Goal: Transaction & Acquisition: Purchase product/service

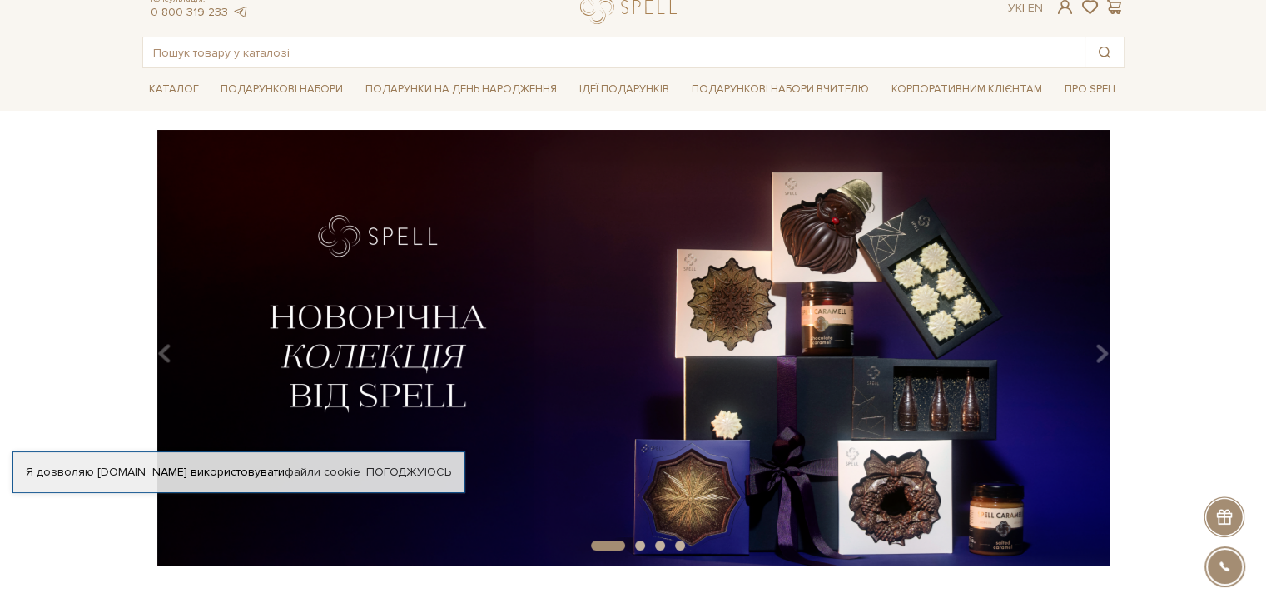
scroll to position [83, 0]
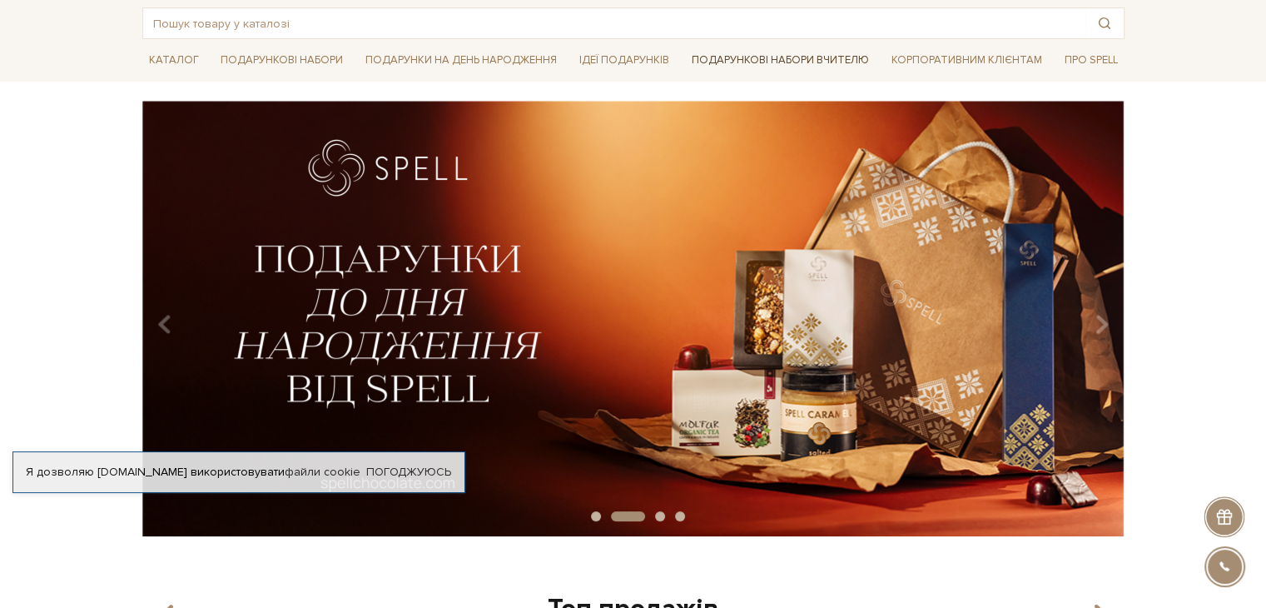
click at [788, 59] on link "Подарункові набори Вчителю" at bounding box center [780, 60] width 191 height 28
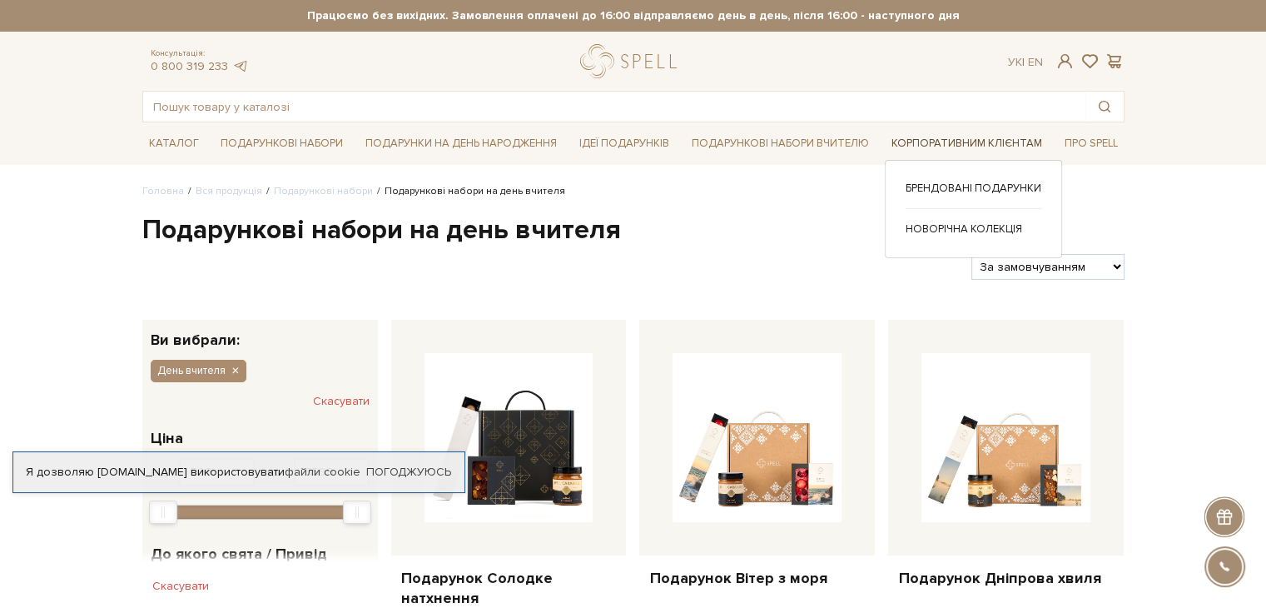
click at [995, 149] on link "Корпоративним клієнтам" at bounding box center [967, 144] width 164 height 26
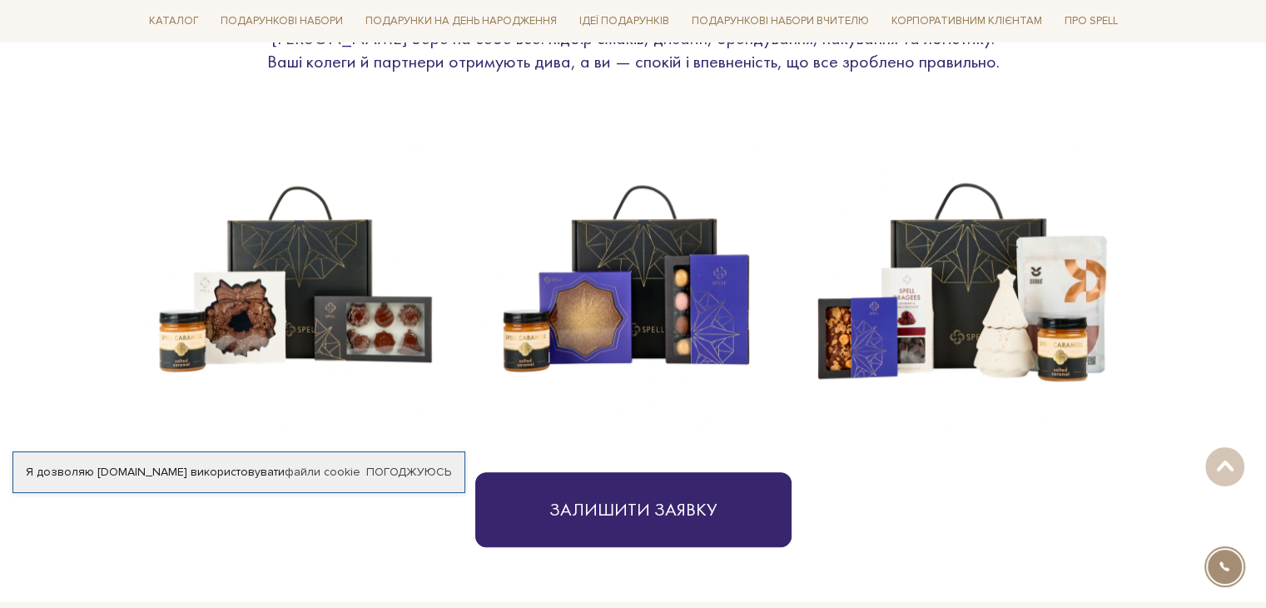
scroll to position [583, 0]
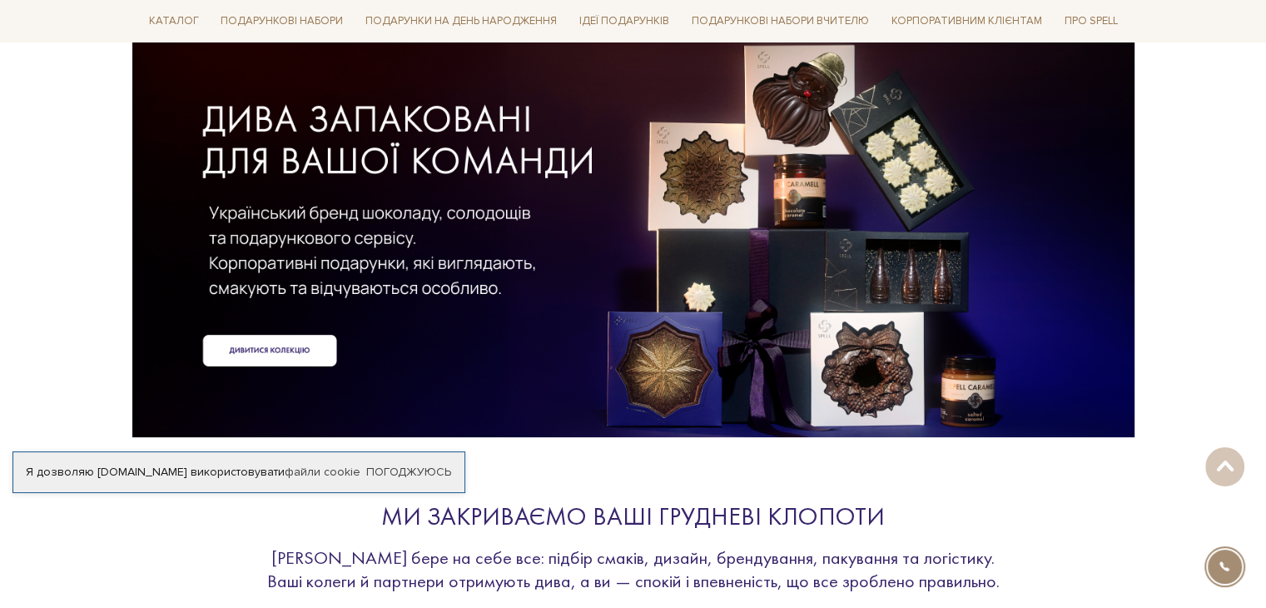
scroll to position [250, 0]
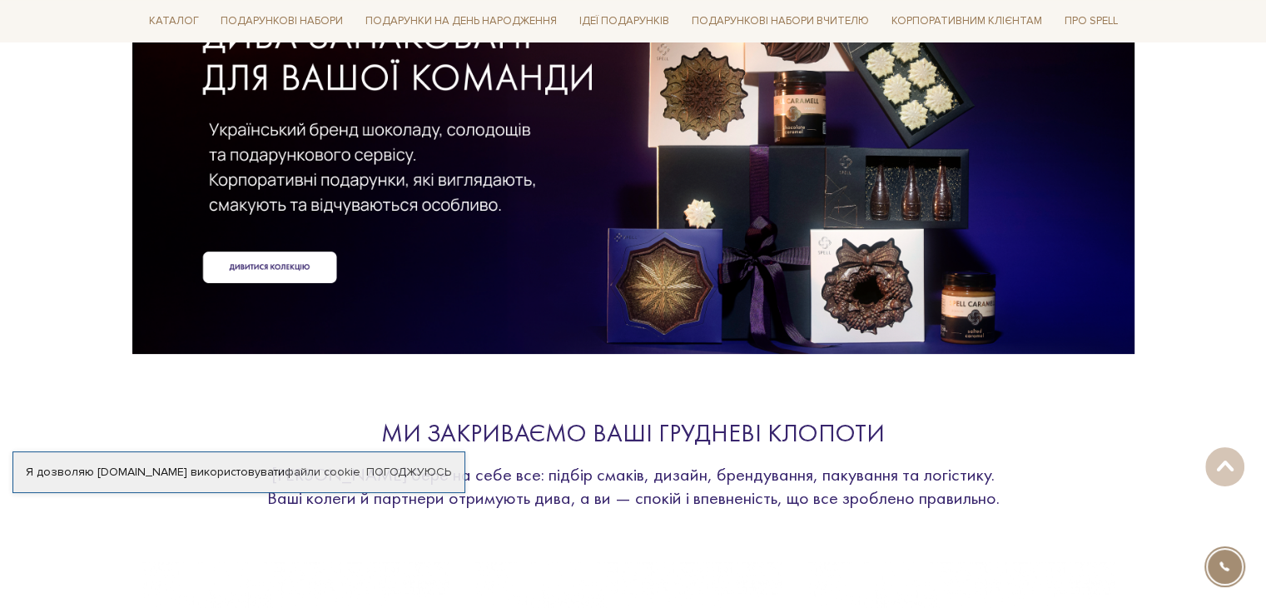
click at [283, 271] on div at bounding box center [633, 120] width 982 height 373
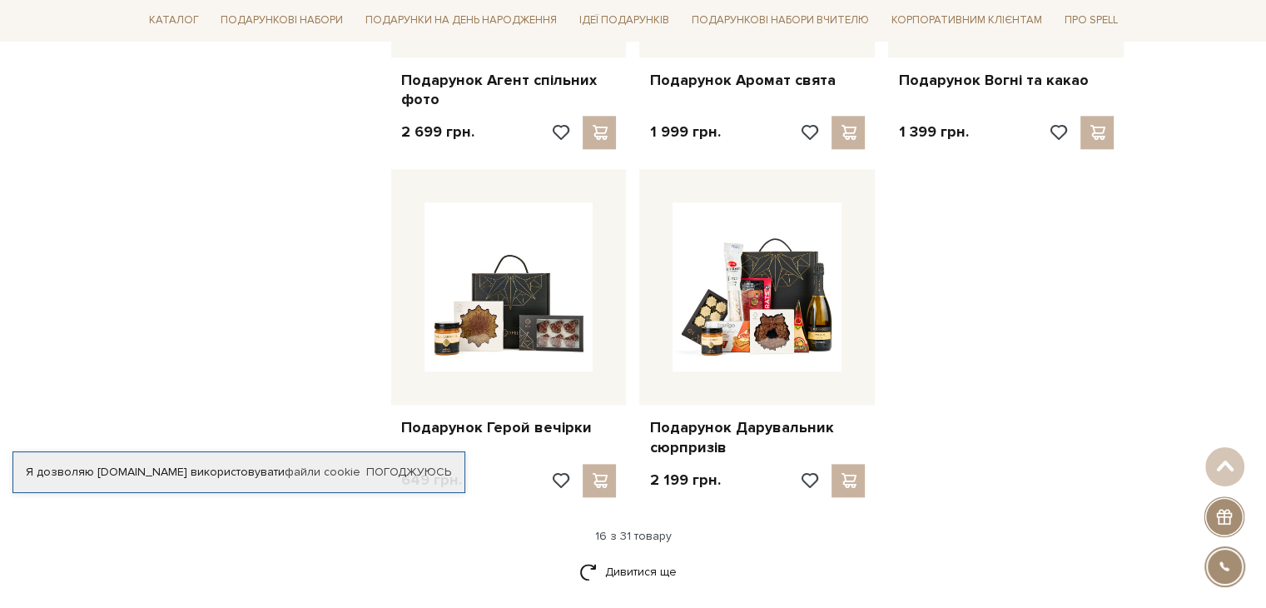
scroll to position [1998, 0]
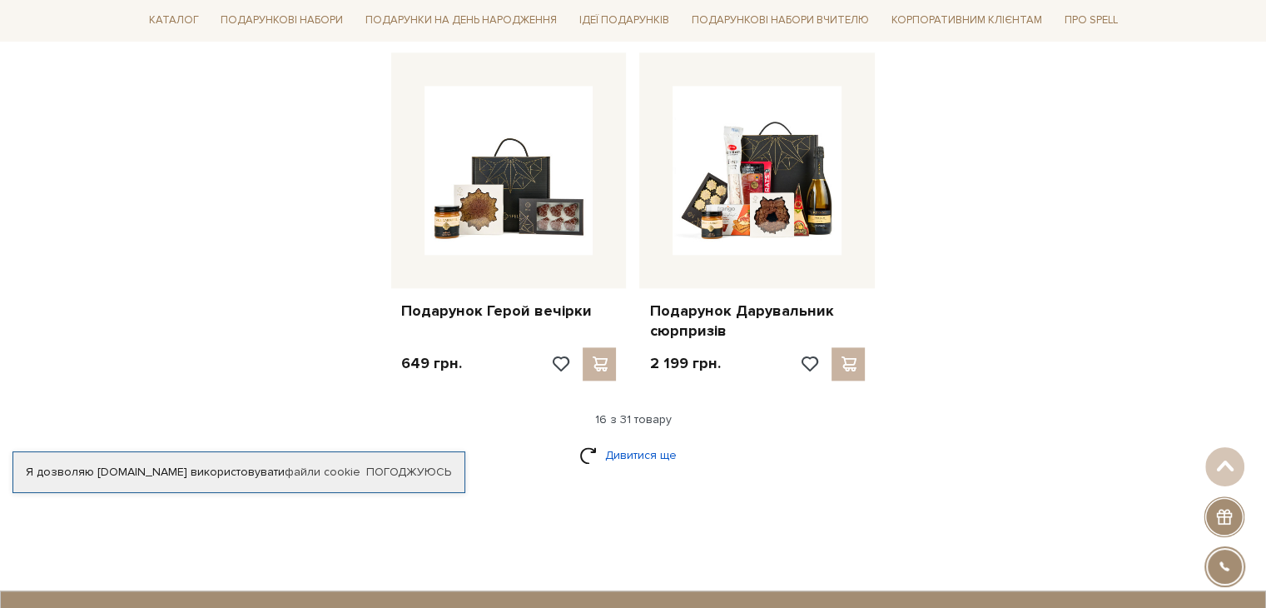
click at [636, 459] on link "Дивитися ще" at bounding box center [633, 454] width 108 height 29
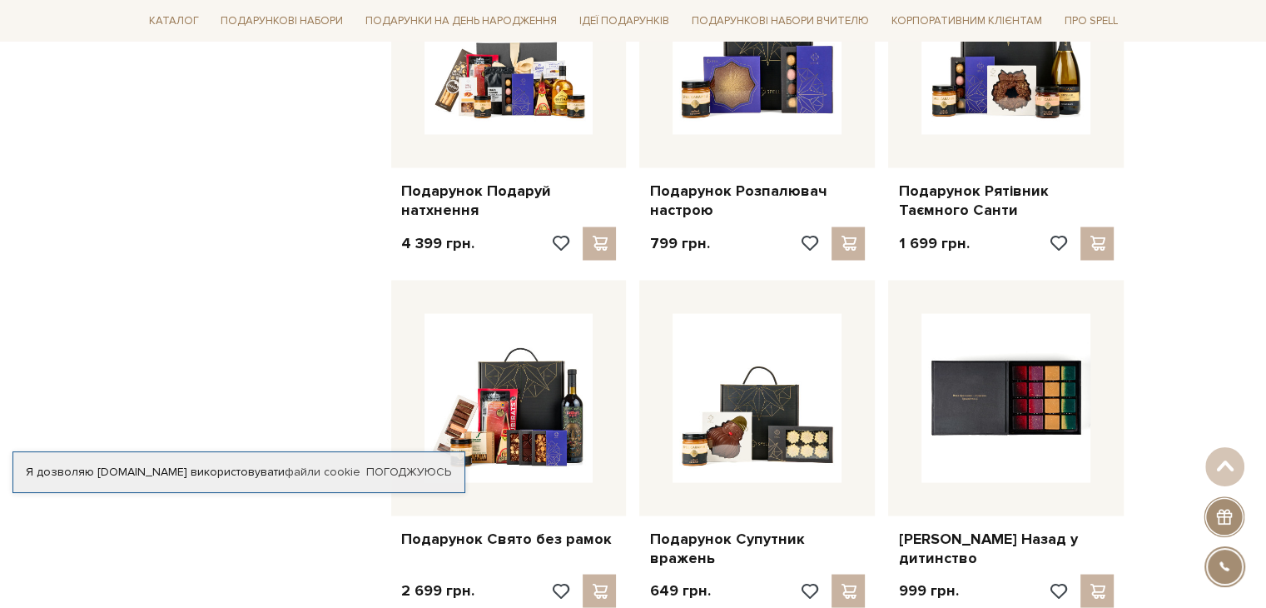
scroll to position [3163, 0]
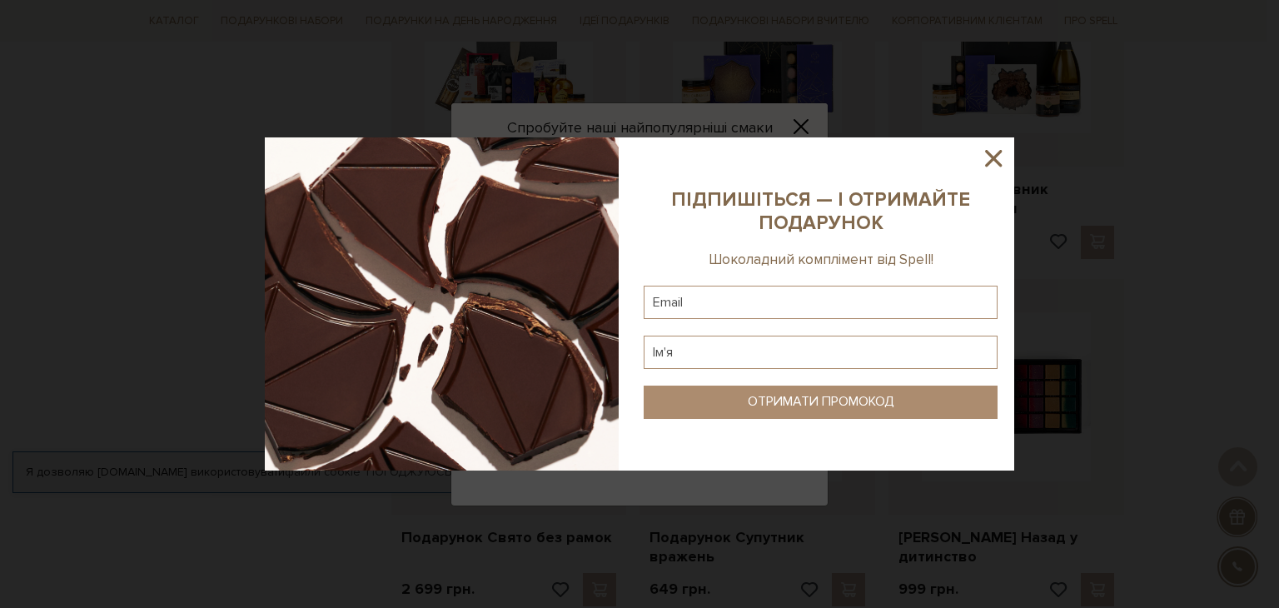
click at [992, 156] on icon at bounding box center [993, 158] width 17 height 17
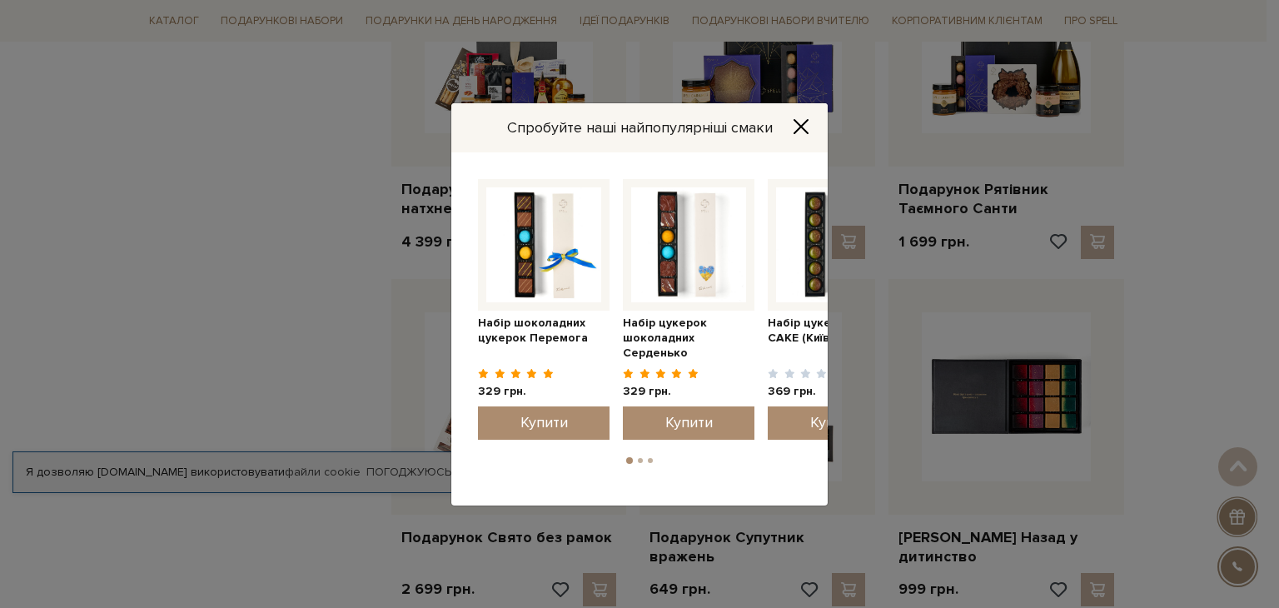
click at [798, 122] on icon "Close" at bounding box center [800, 126] width 17 height 17
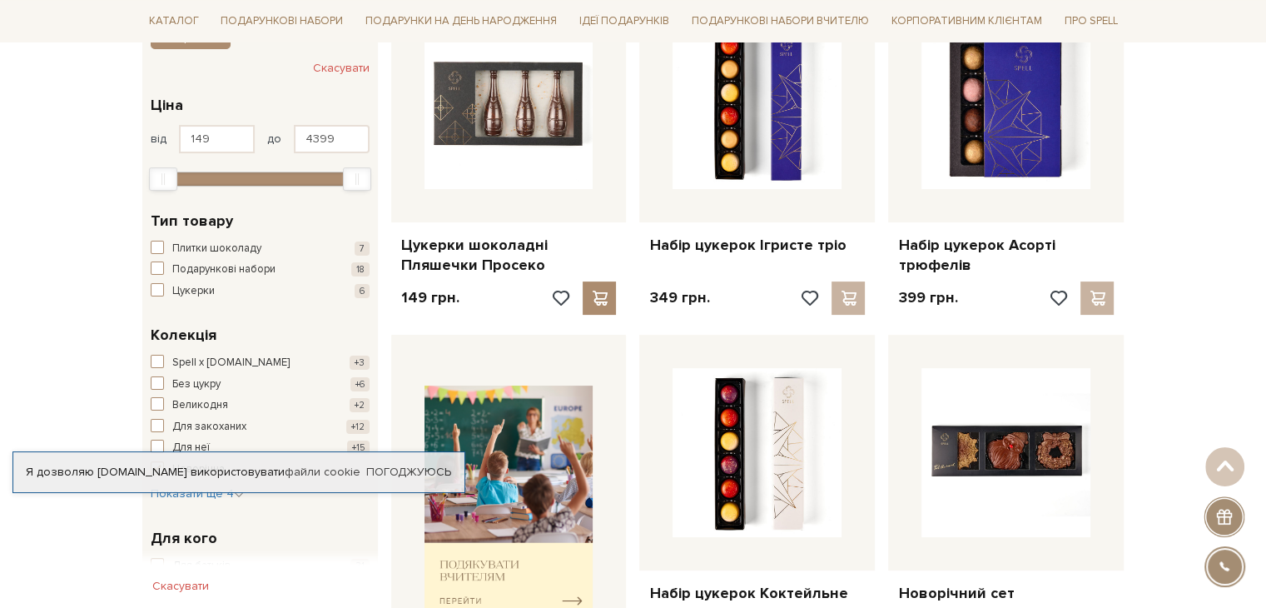
scroll to position [499, 0]
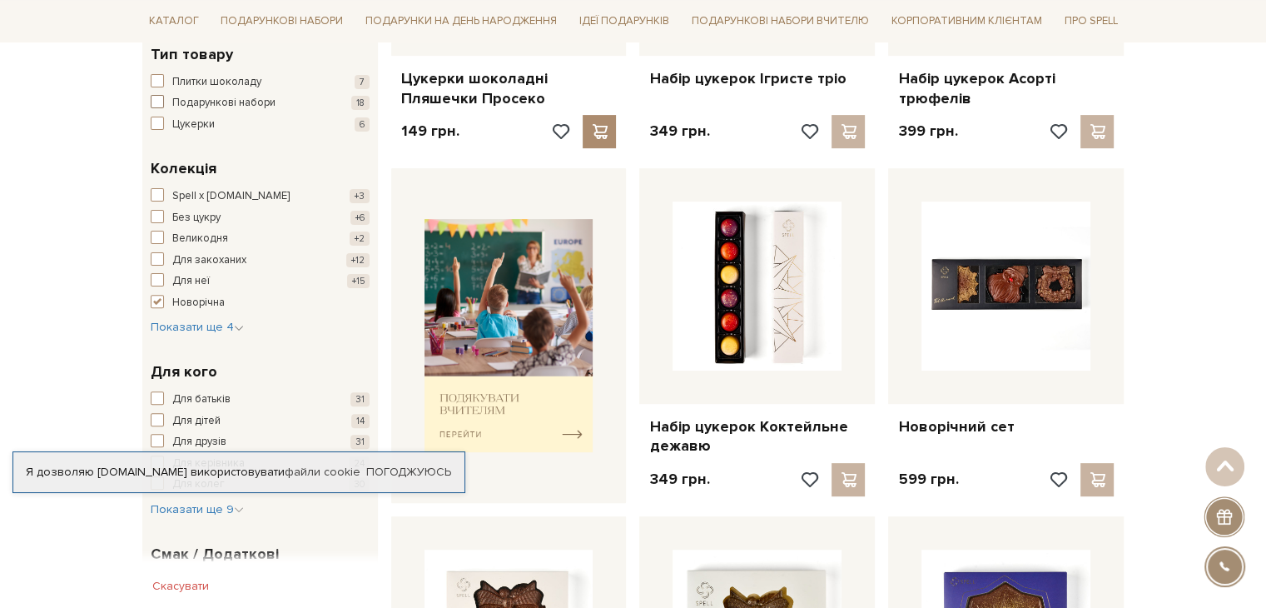
click at [246, 99] on span "Подарункові набори" at bounding box center [223, 103] width 103 height 17
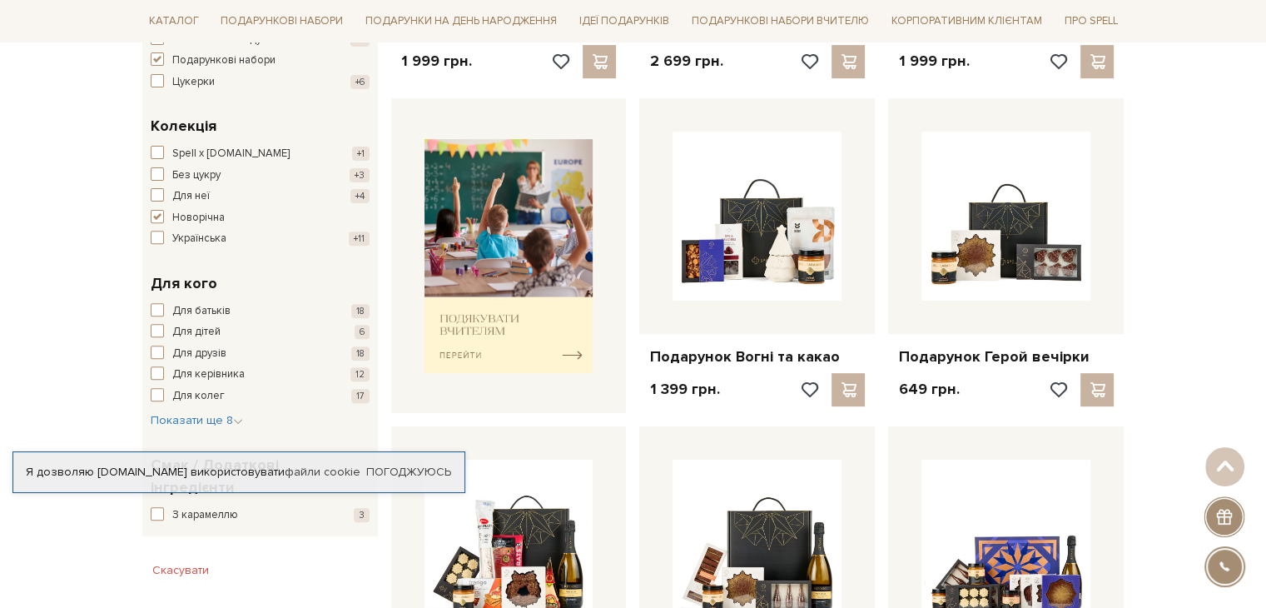
scroll to position [666, 0]
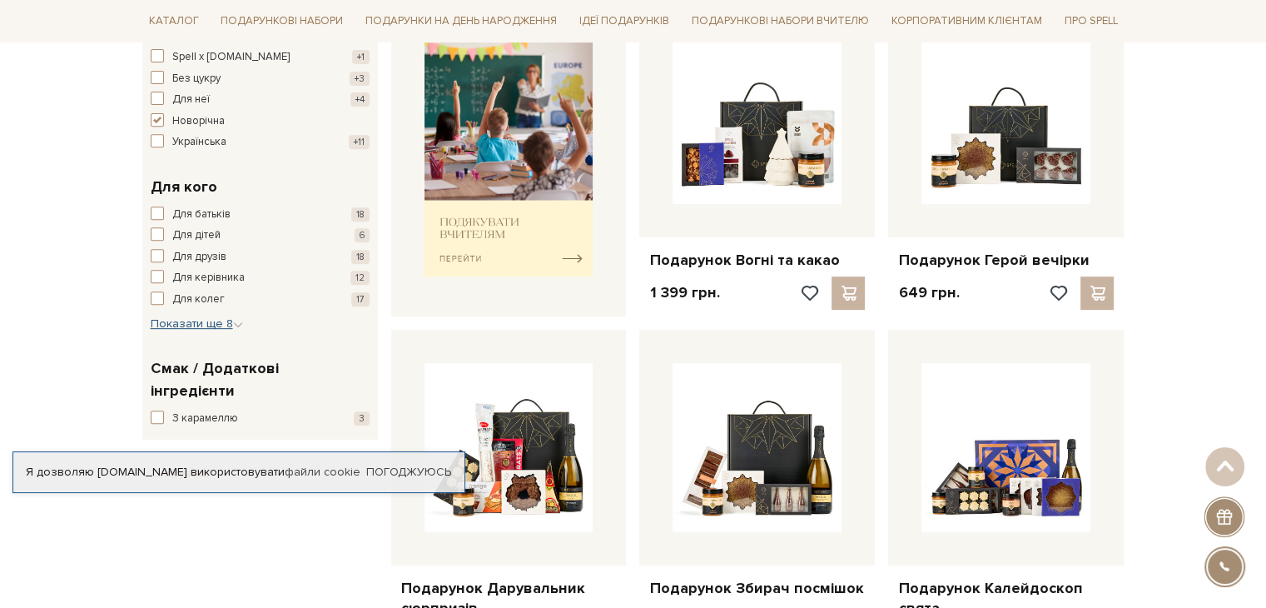
click at [223, 318] on span "Показати ще 8" at bounding box center [197, 323] width 92 height 14
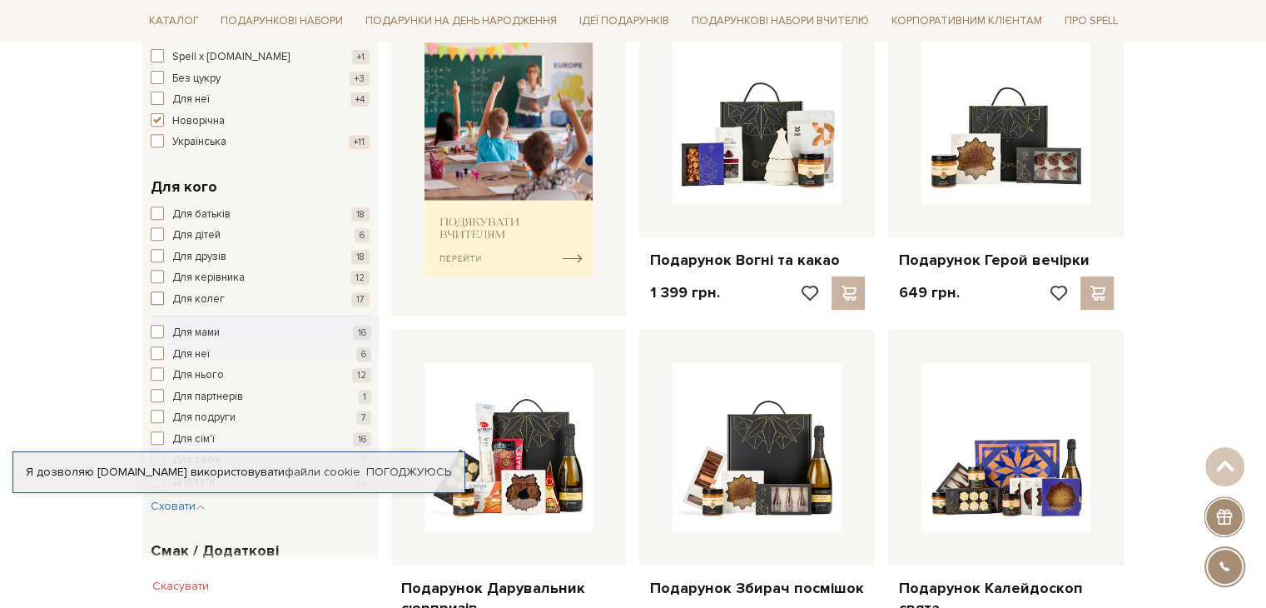
click at [213, 294] on span "Для колег" at bounding box center [198, 299] width 52 height 17
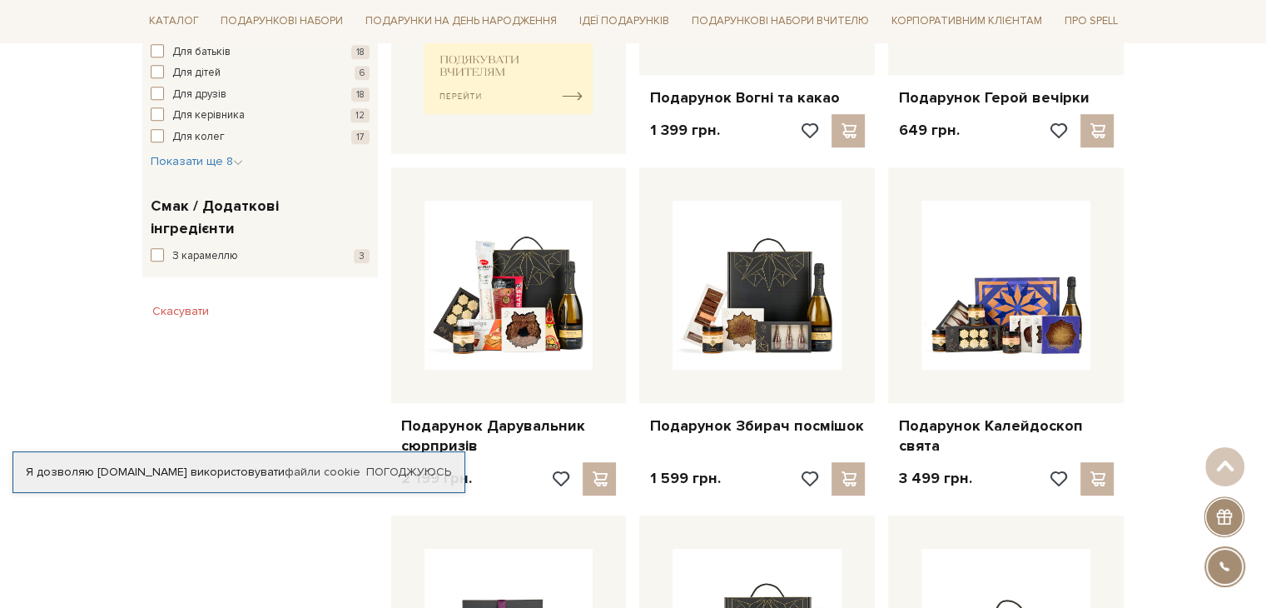
scroll to position [832, 0]
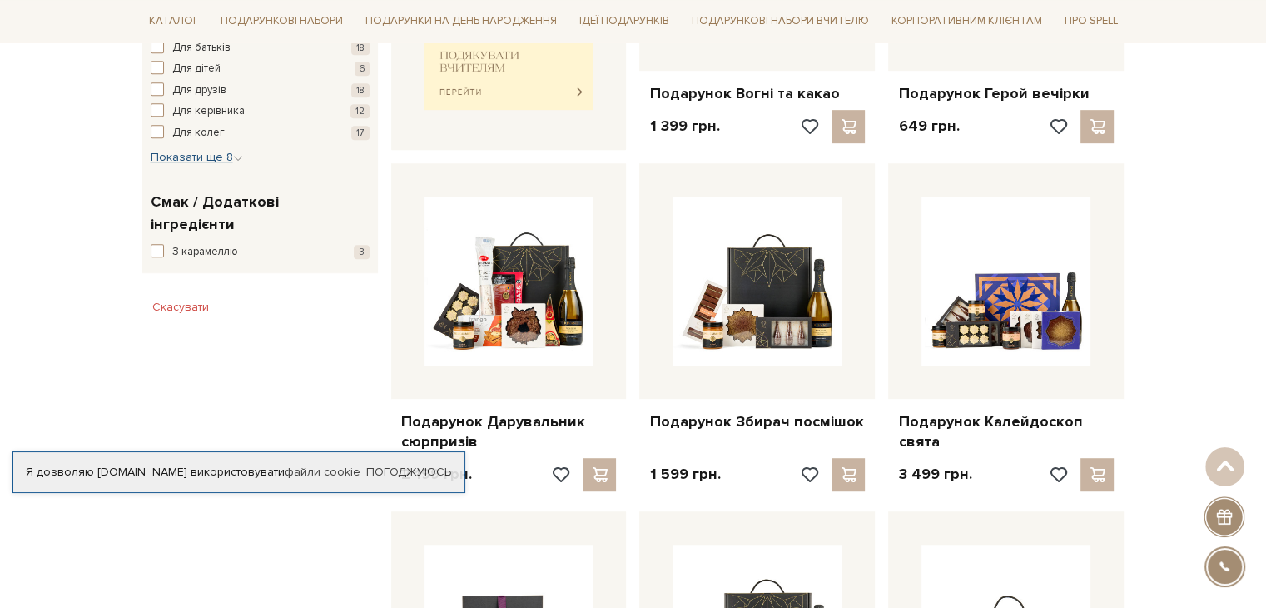
click at [205, 161] on span "Показати ще 8" at bounding box center [197, 157] width 92 height 14
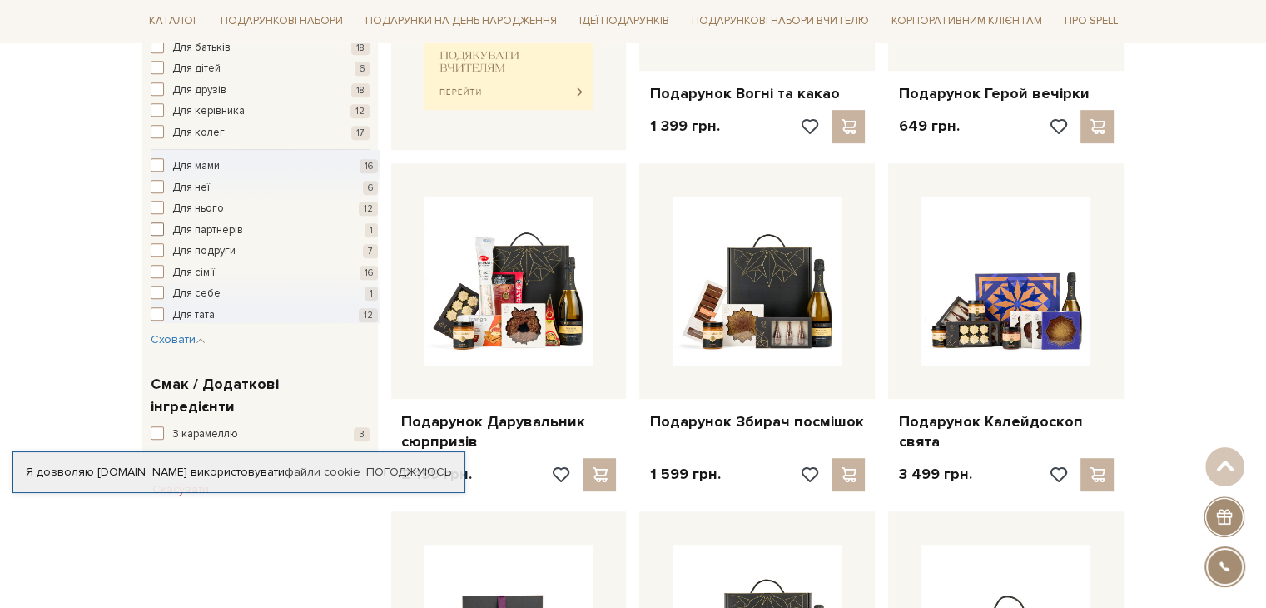
click at [220, 222] on span "Для партнерів" at bounding box center [207, 230] width 71 height 17
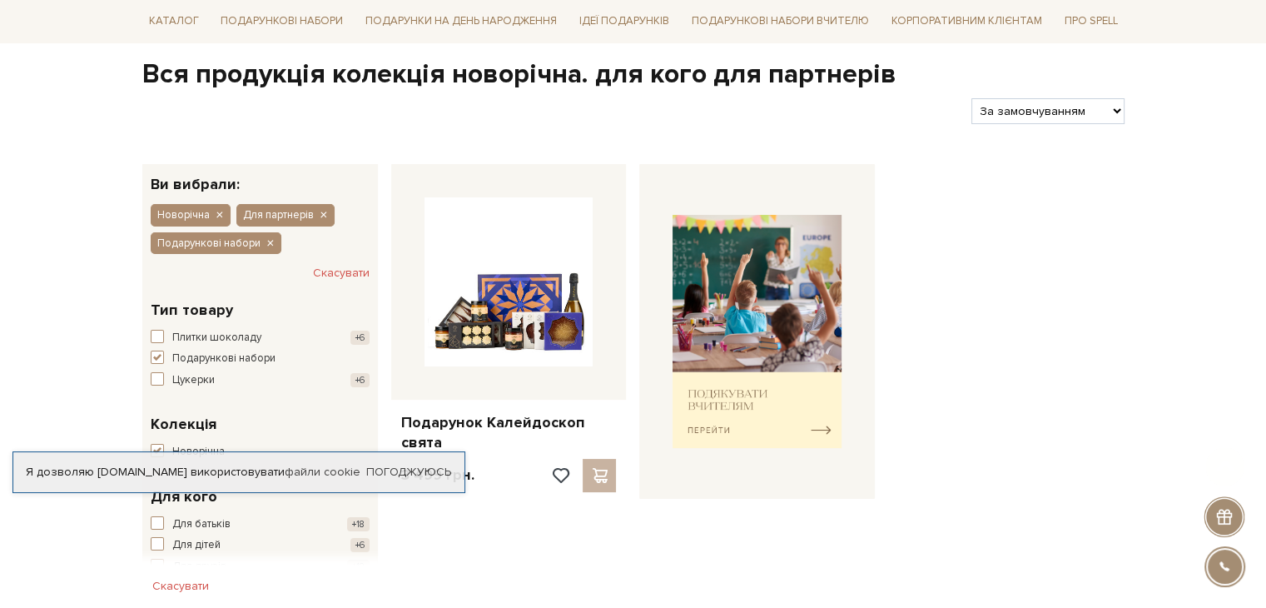
scroll to position [166, 0]
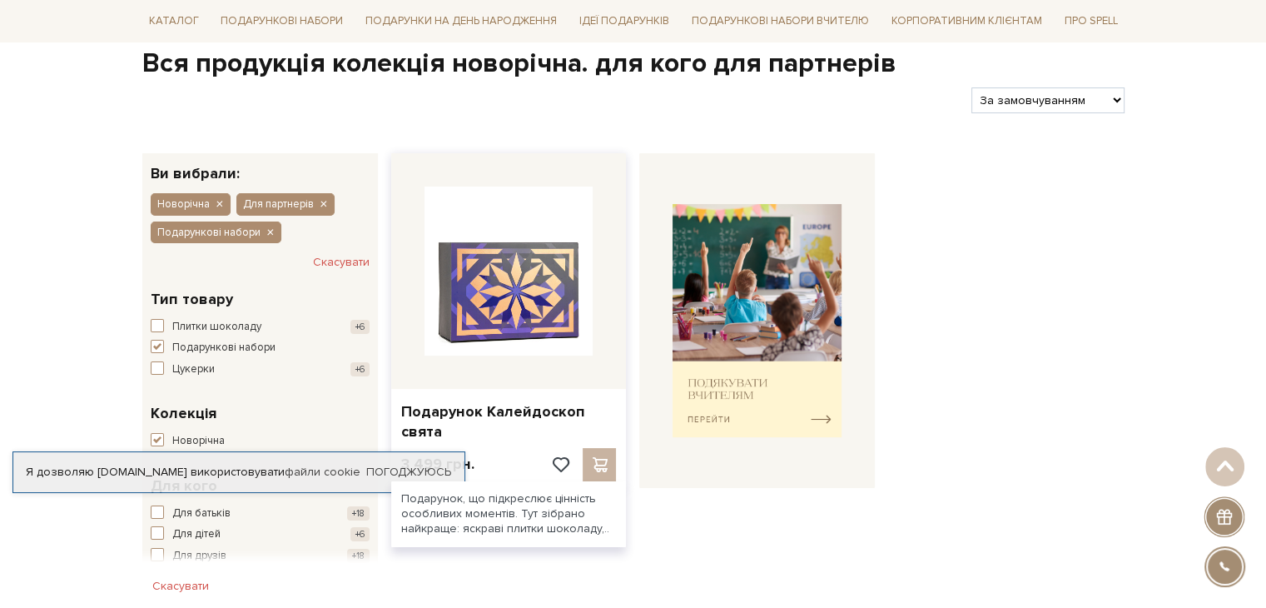
click at [549, 334] on img at bounding box center [509, 270] width 169 height 169
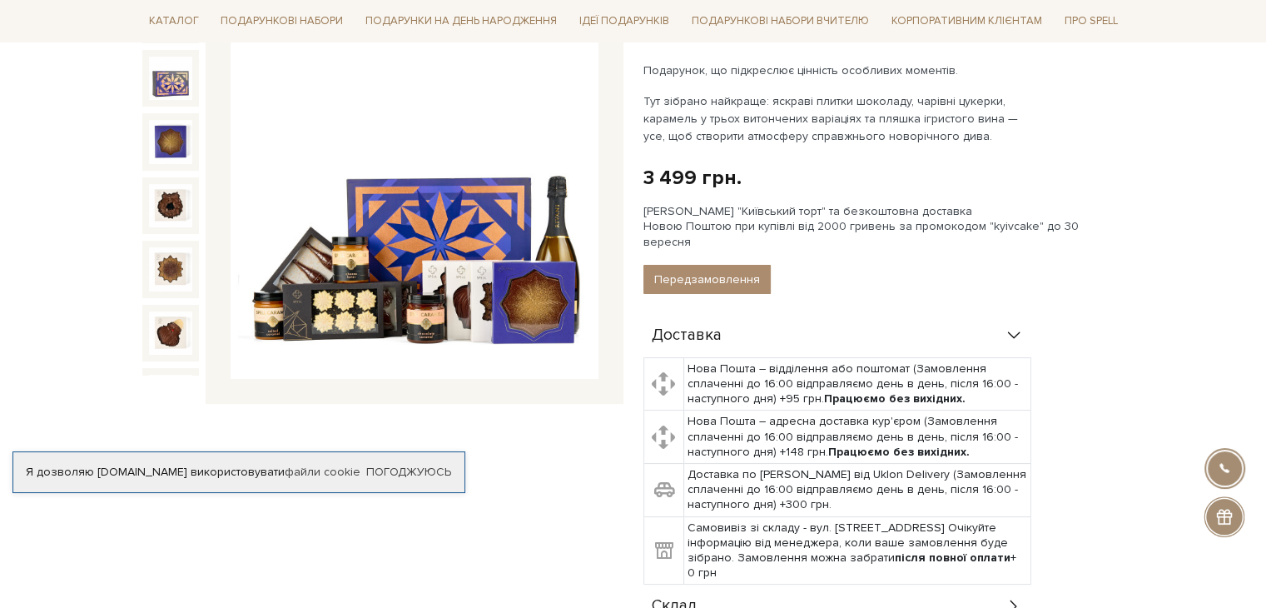
scroll to position [83, 0]
